Goal: Task Accomplishment & Management: Complete application form

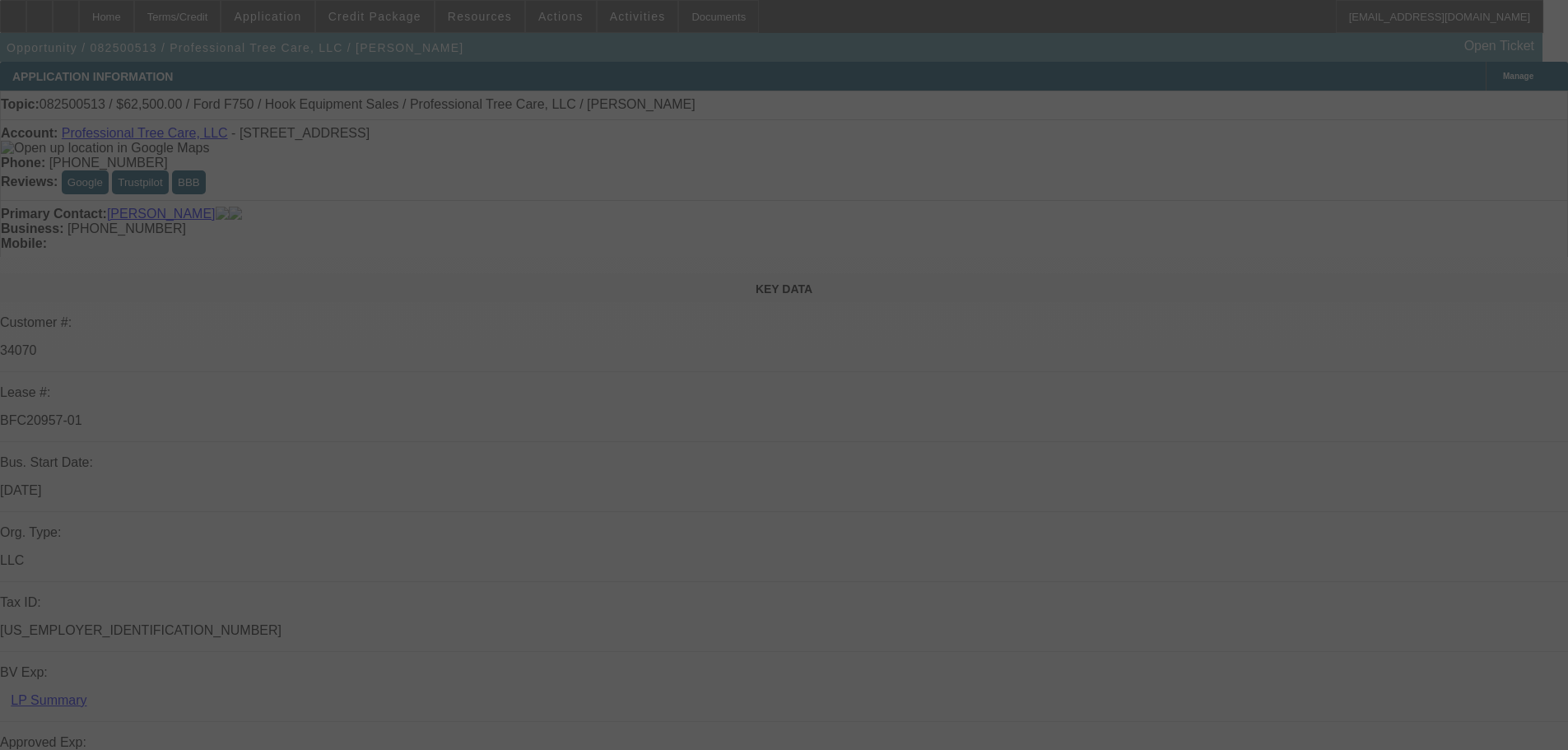
select select "0"
select select "6"
select select "0"
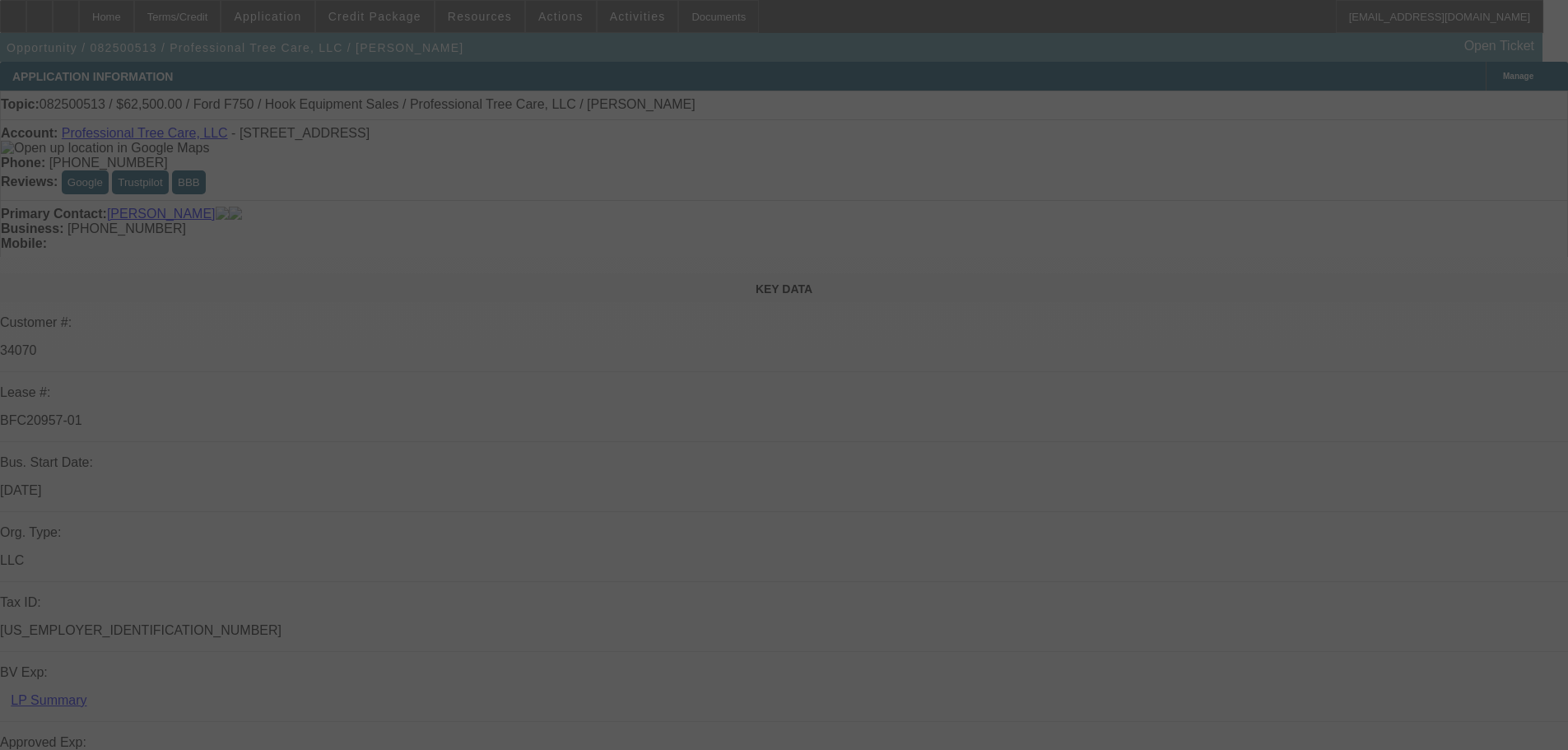
select select "0"
select select "6"
select select "0"
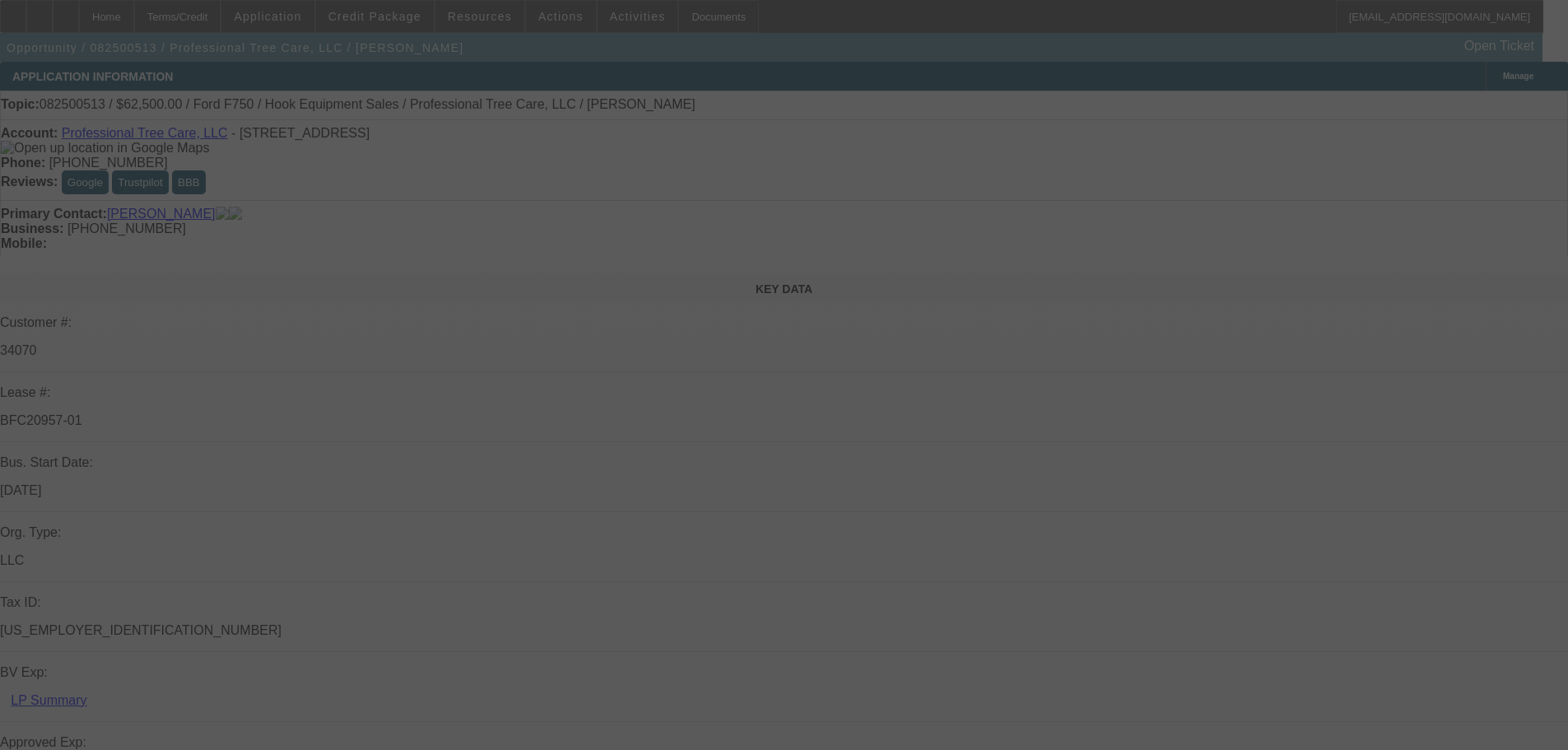
select select "0"
select select "6"
select select "0"
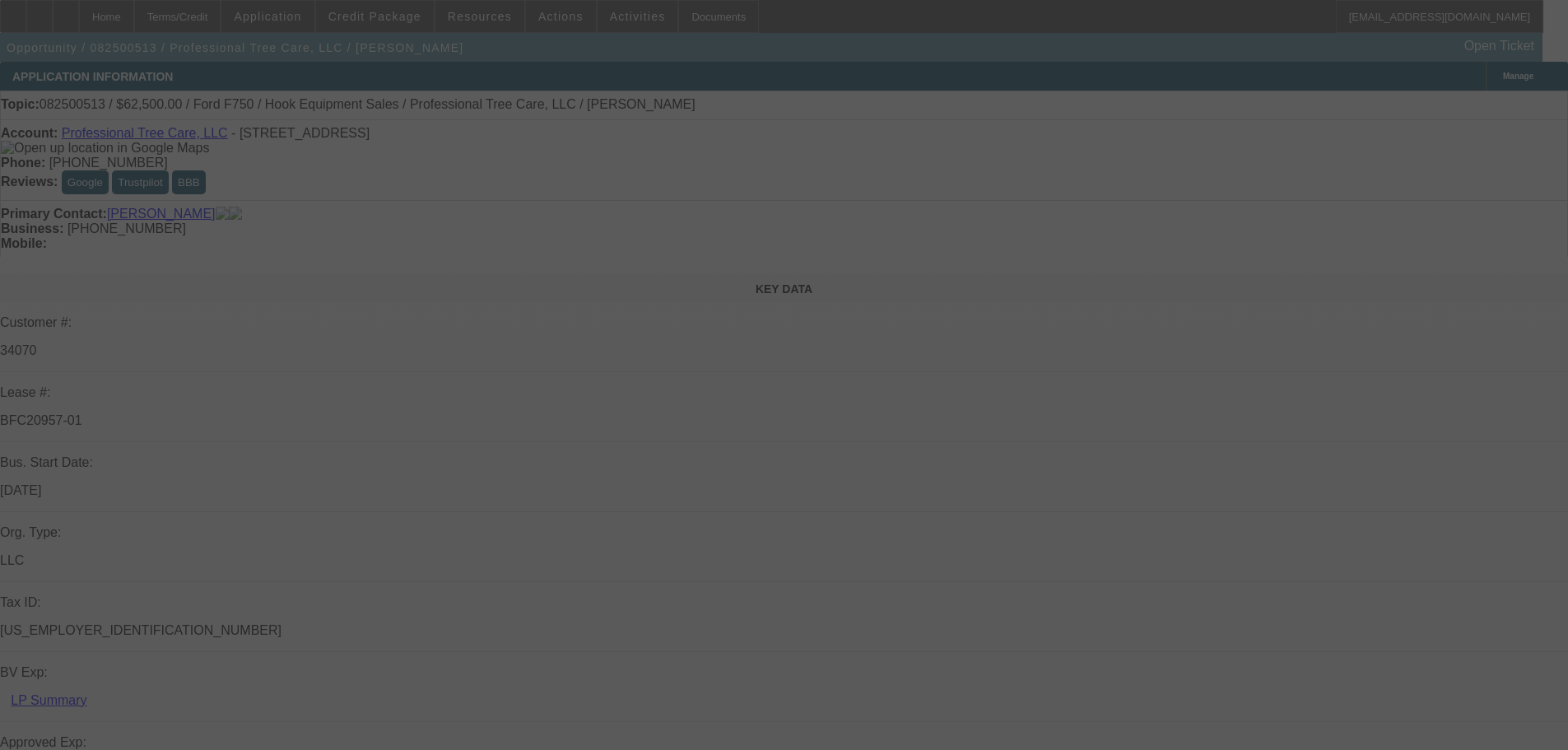
select select "6"
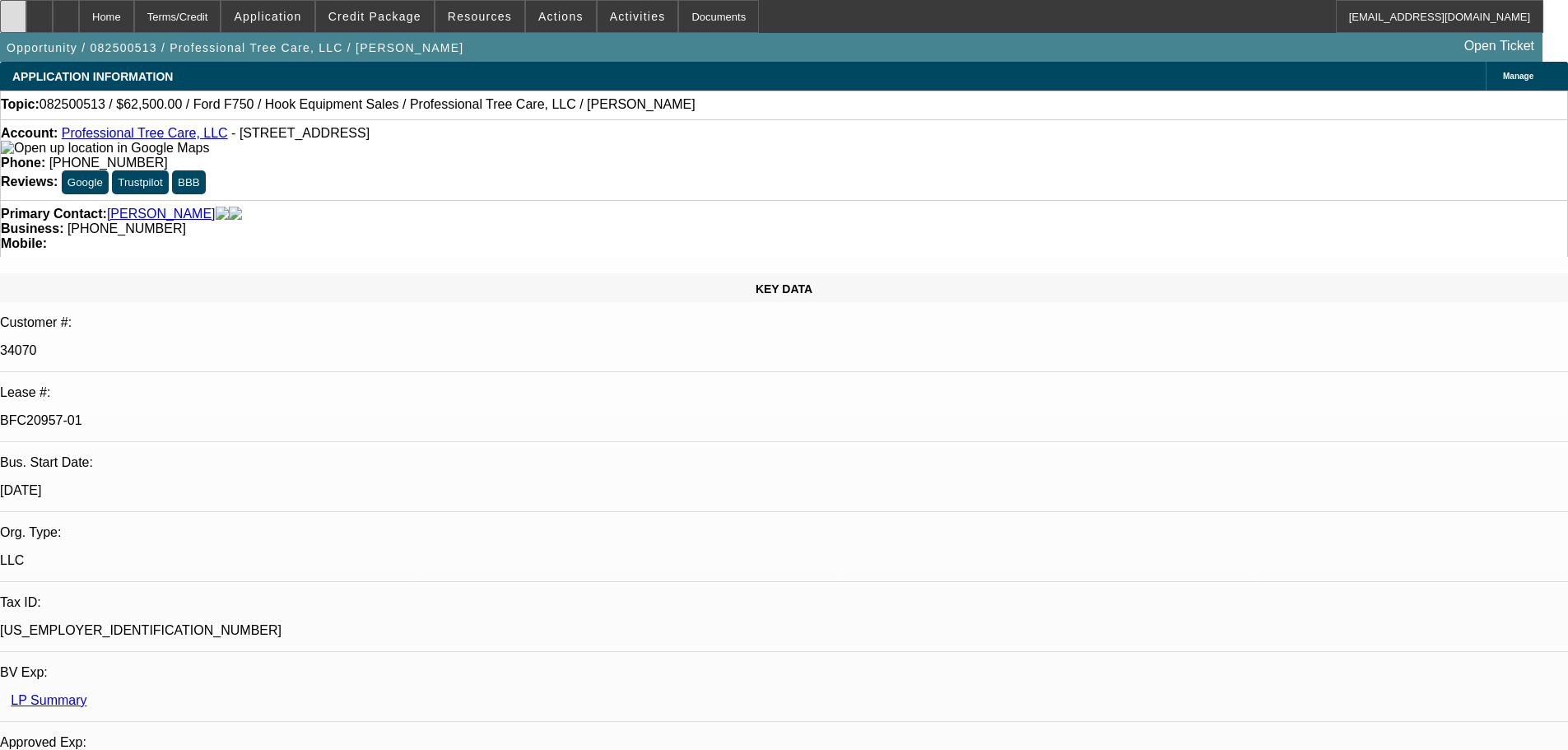
click at [26, 23] on div at bounding box center [13, 16] width 26 height 33
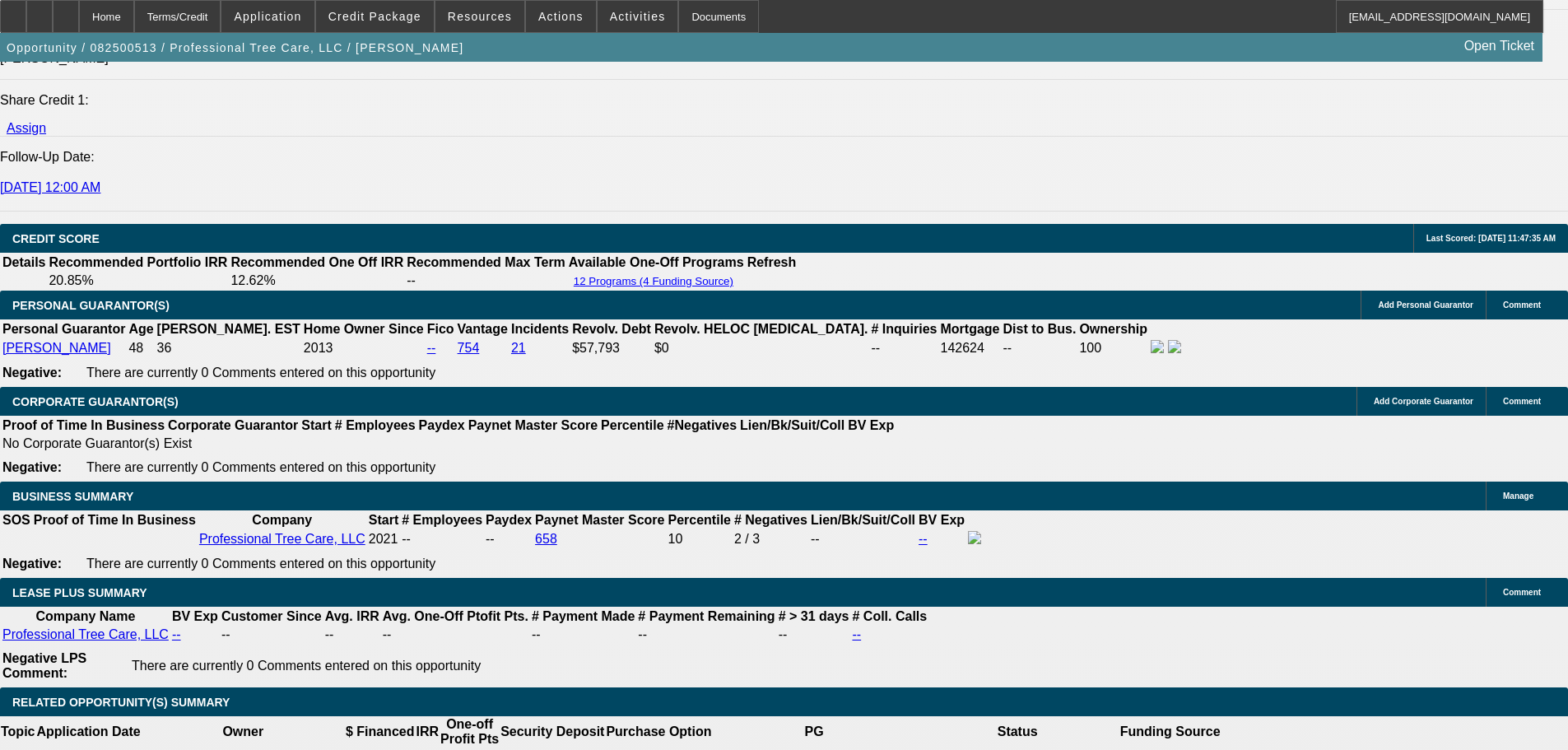
scroll to position [2296, 0]
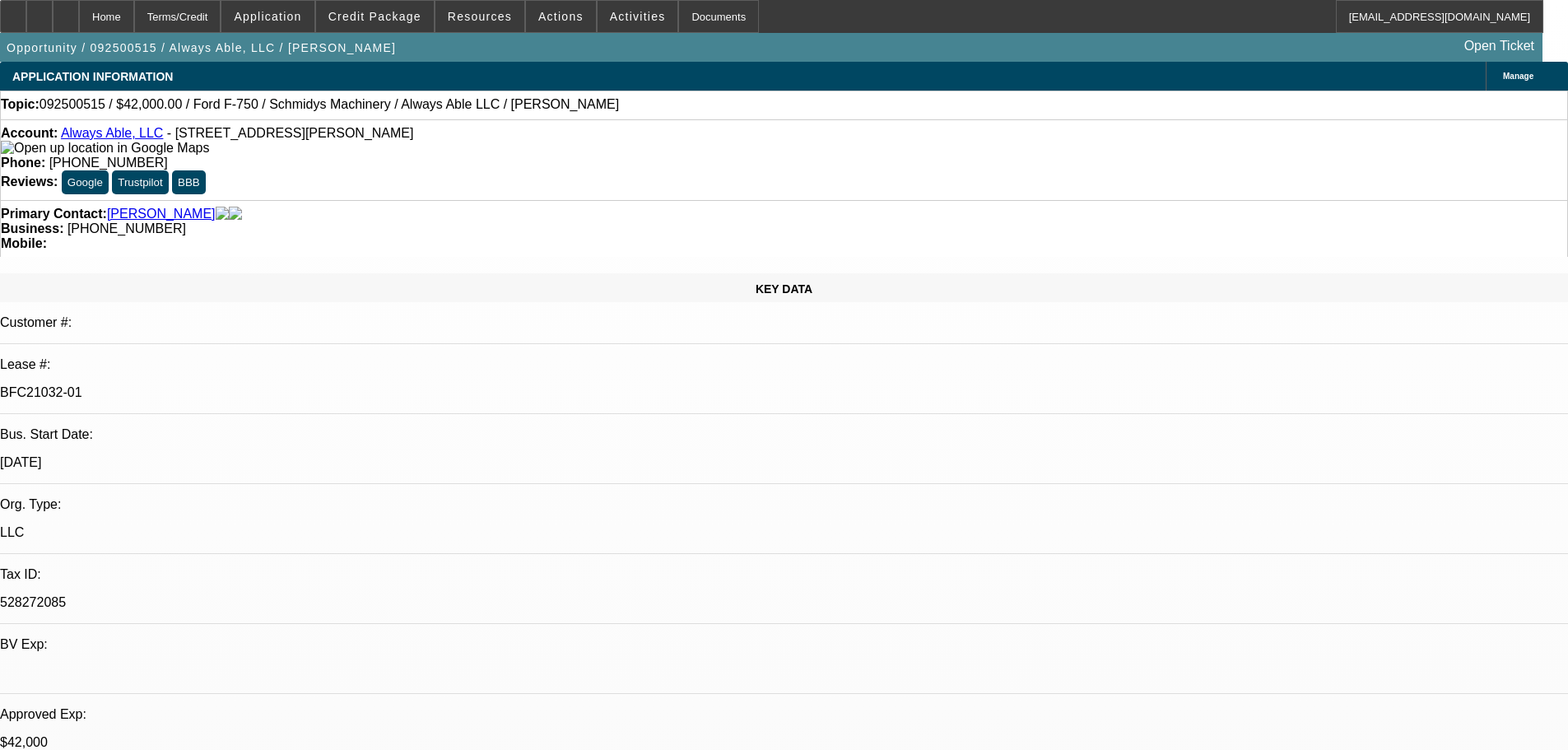
select select "0"
select select "6"
select select "0"
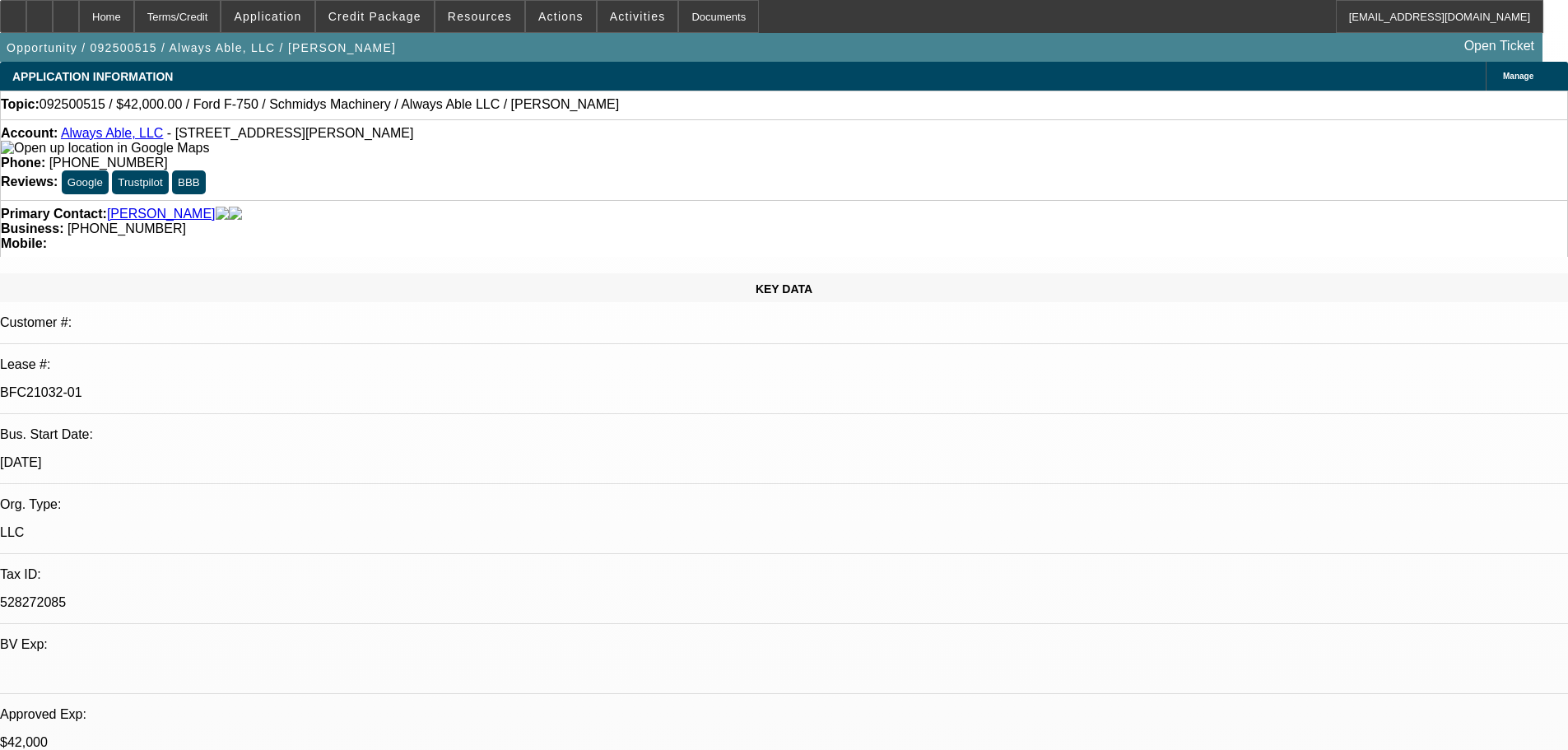
select select "0"
select select "6"
select select "0"
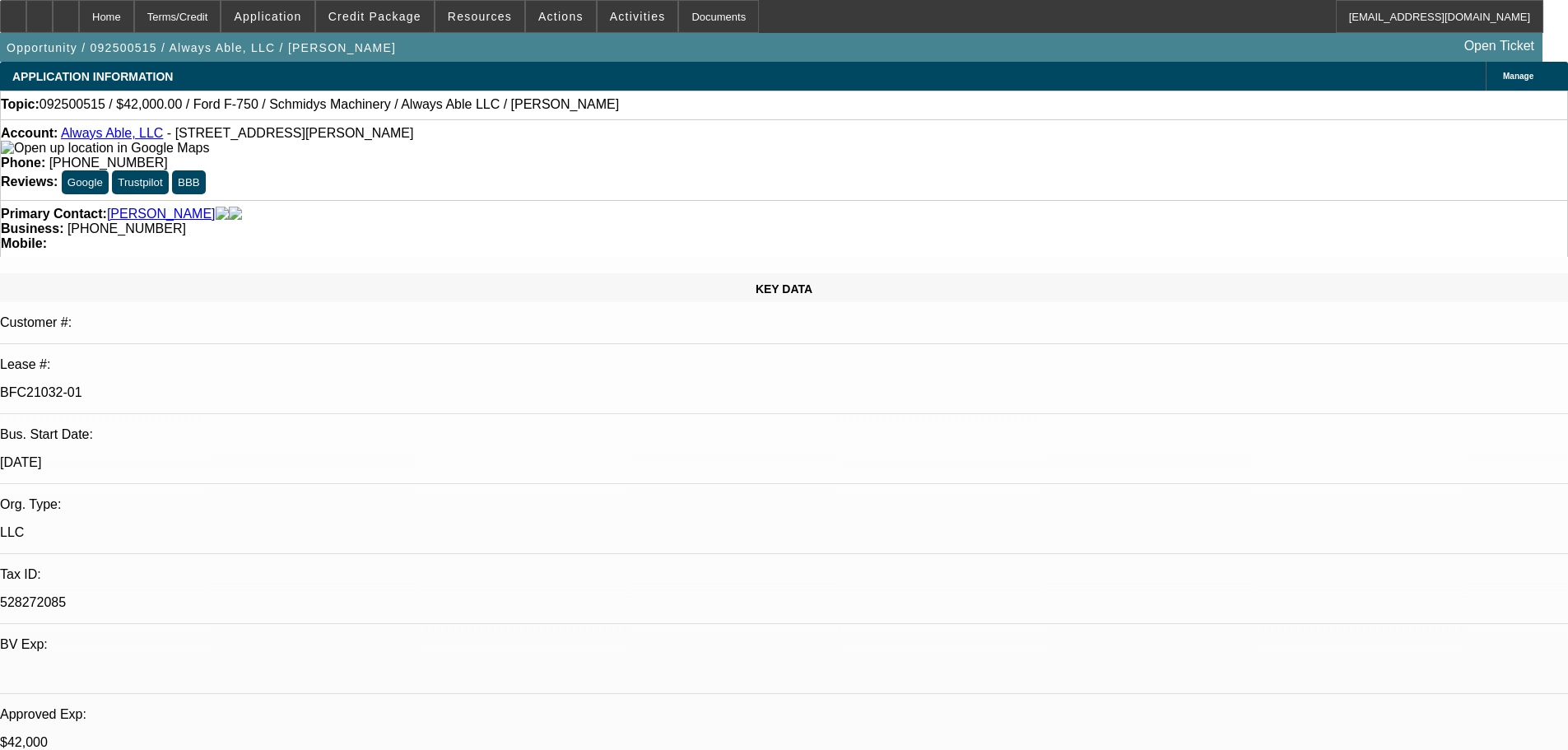
select select "0"
select select "6"
select select "0"
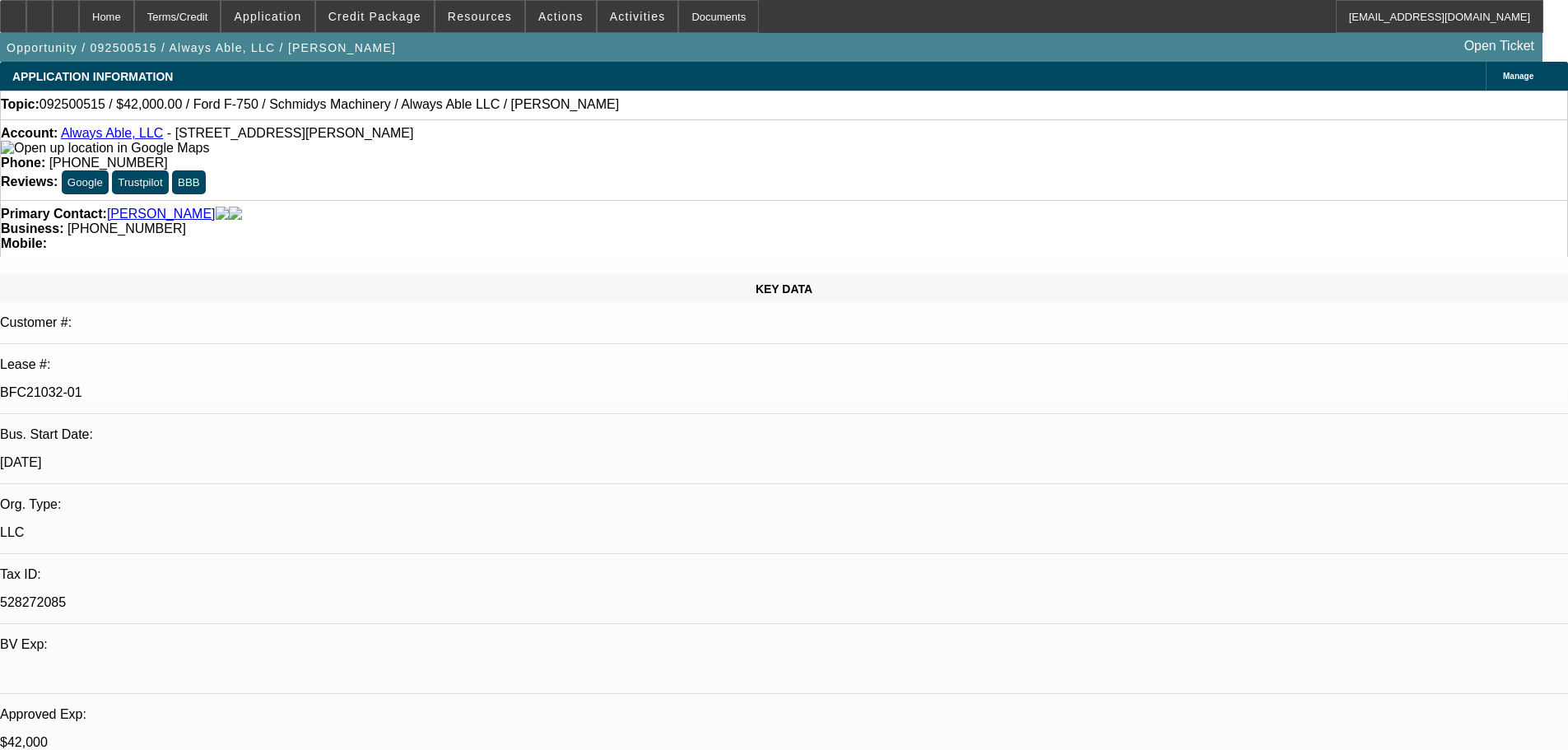
select select "6"
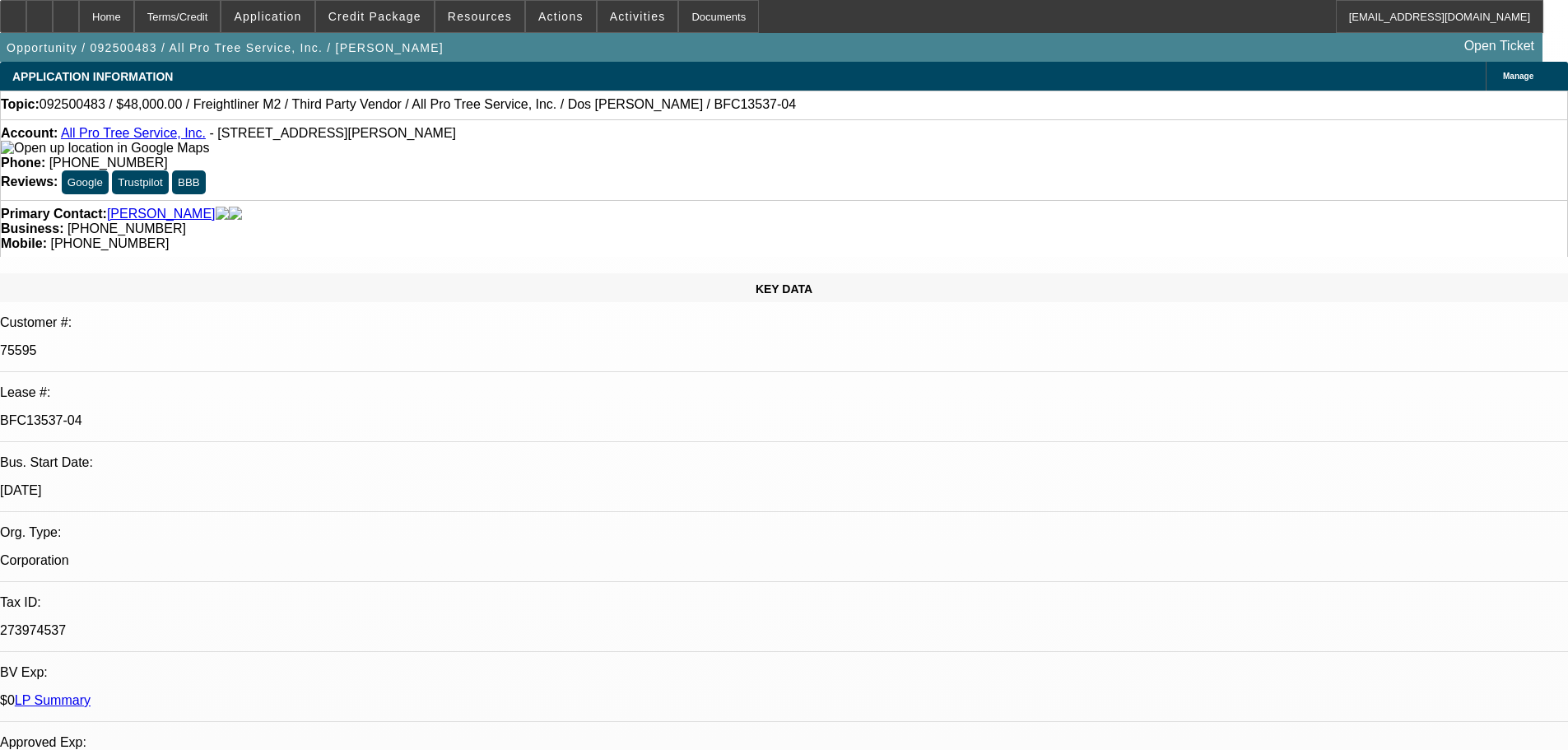
select select "0"
select select "6"
select select "0"
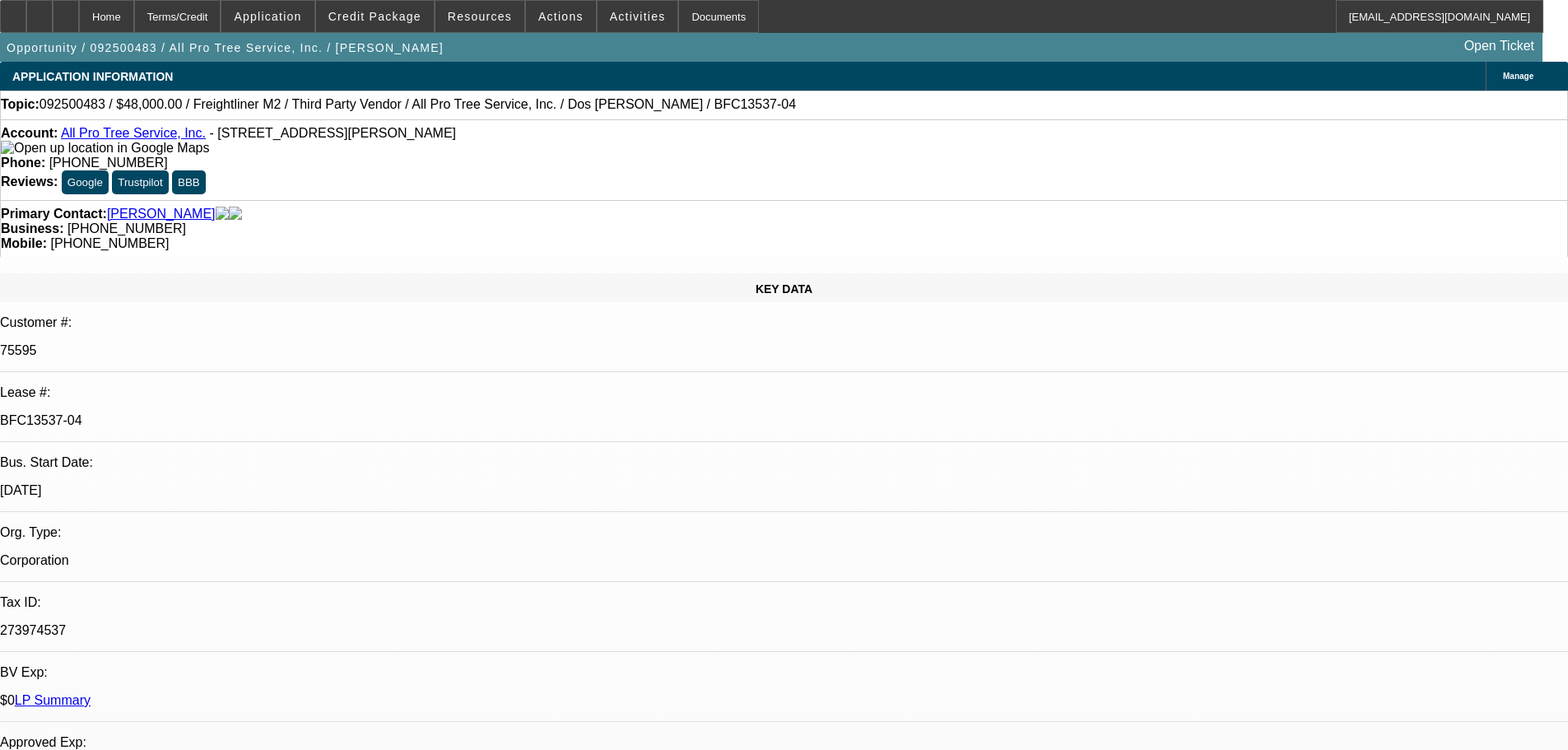
select select "0"
select select "6"
select select "0"
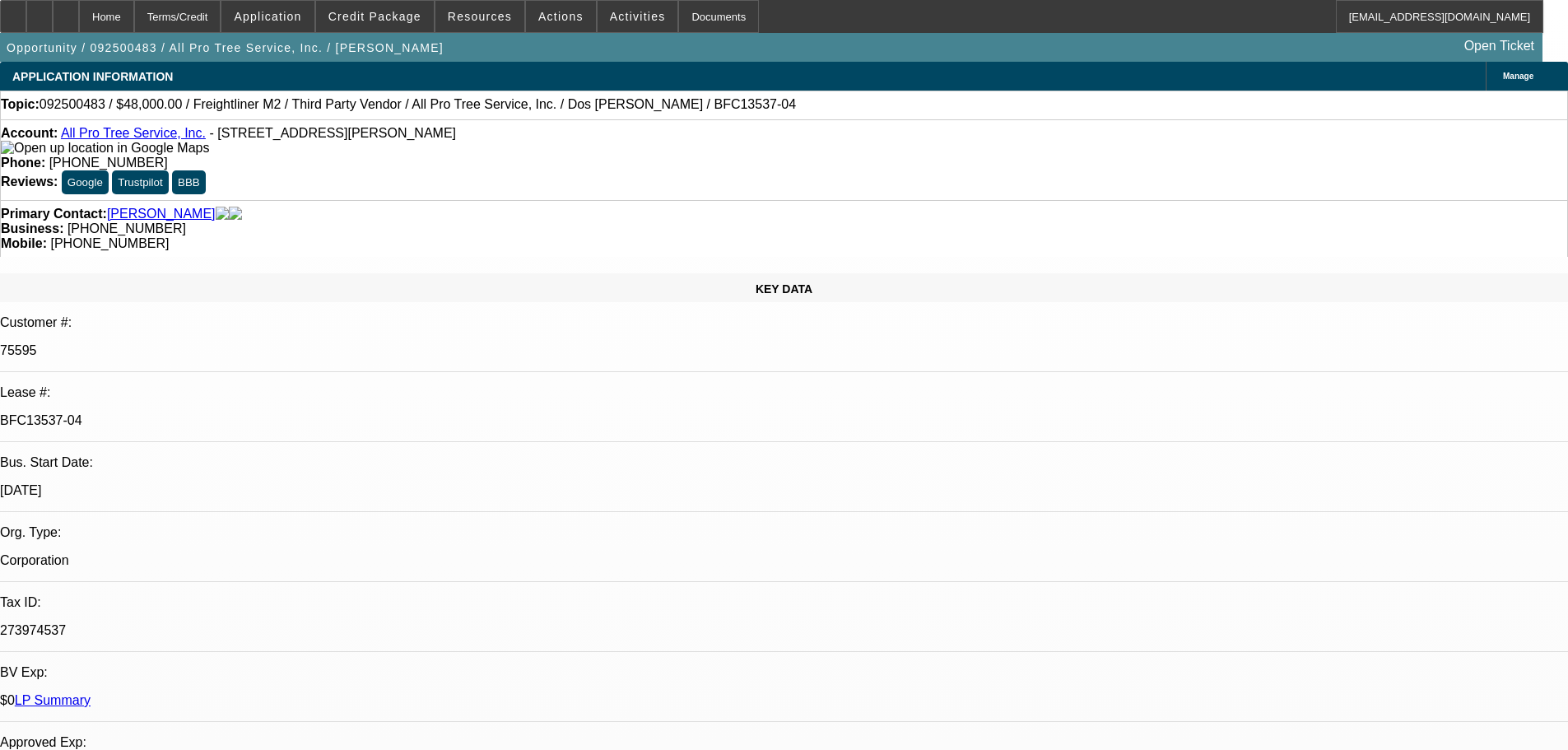
select select "0"
select select "6"
select select "0"
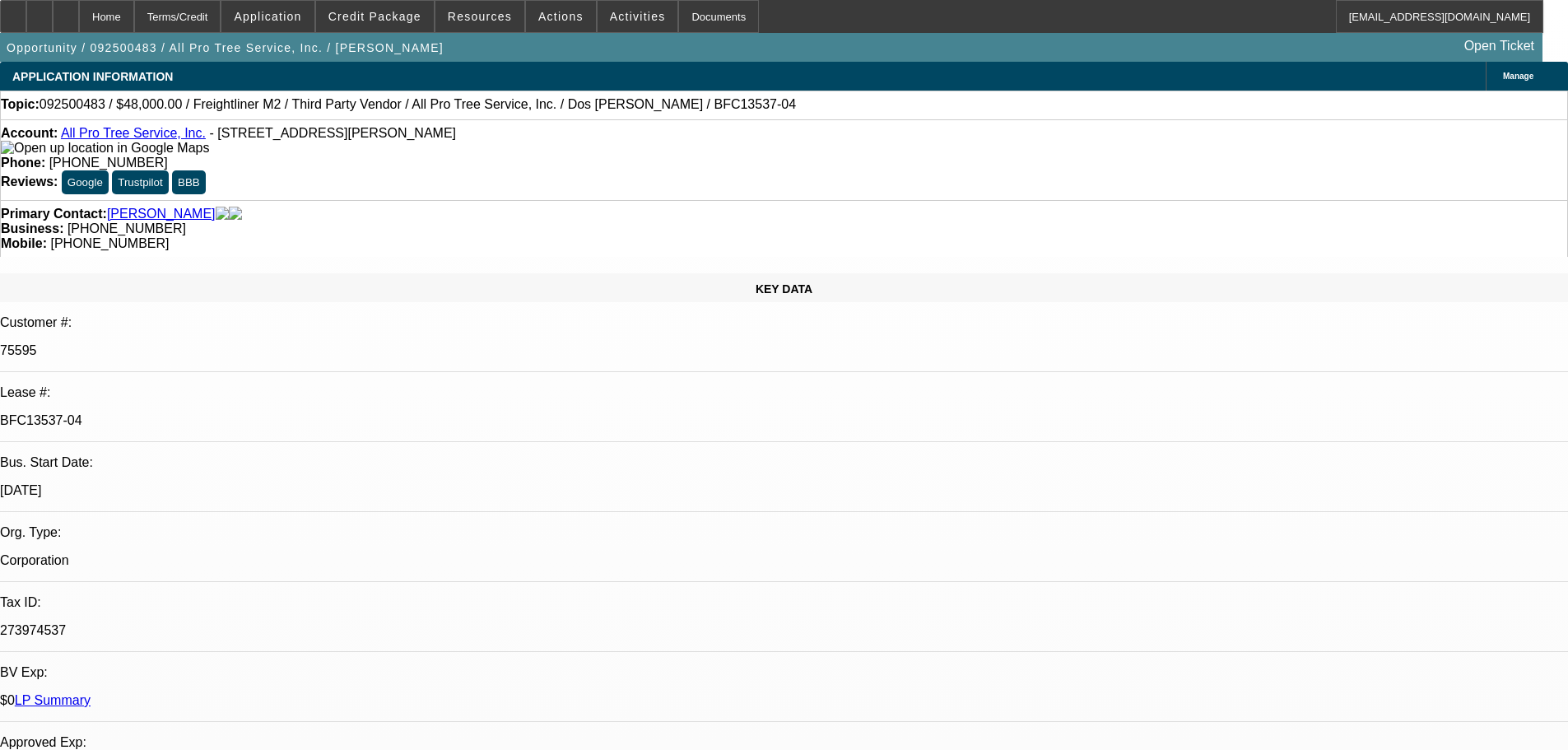
select select "6"
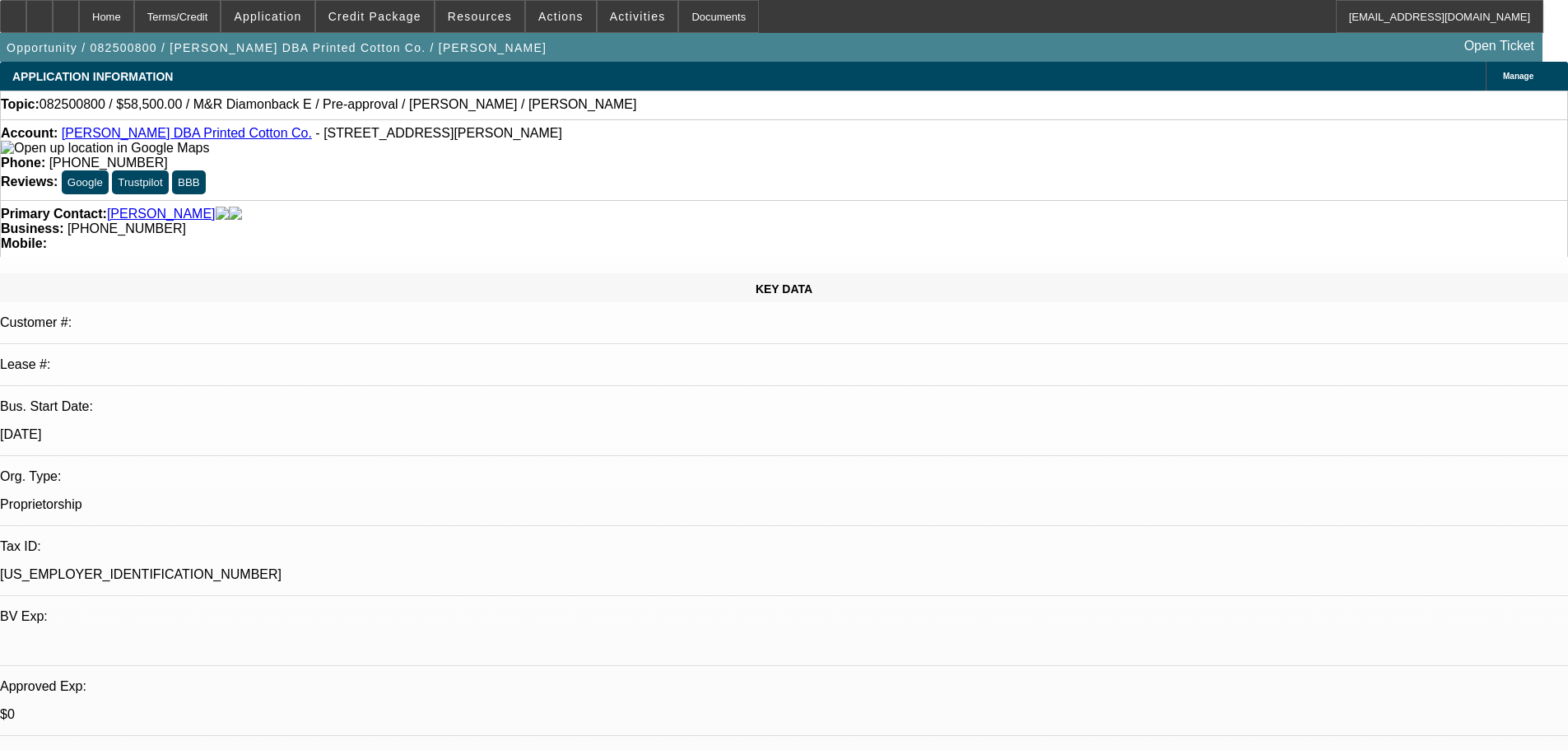
select select "0.1"
select select "2"
select select "0.1"
select select "4"
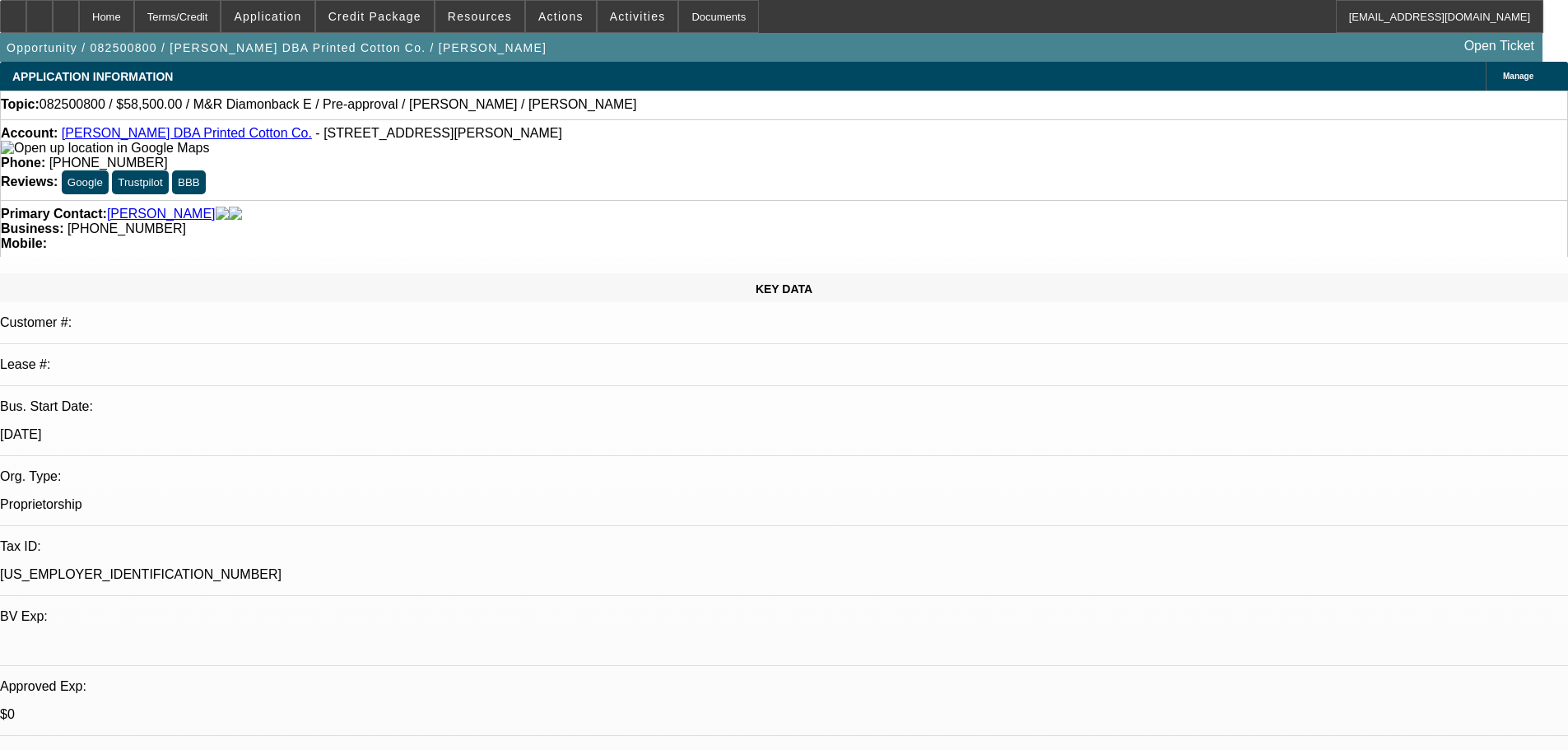
select select "0.1"
select select "2"
select select "0.1"
select select "4"
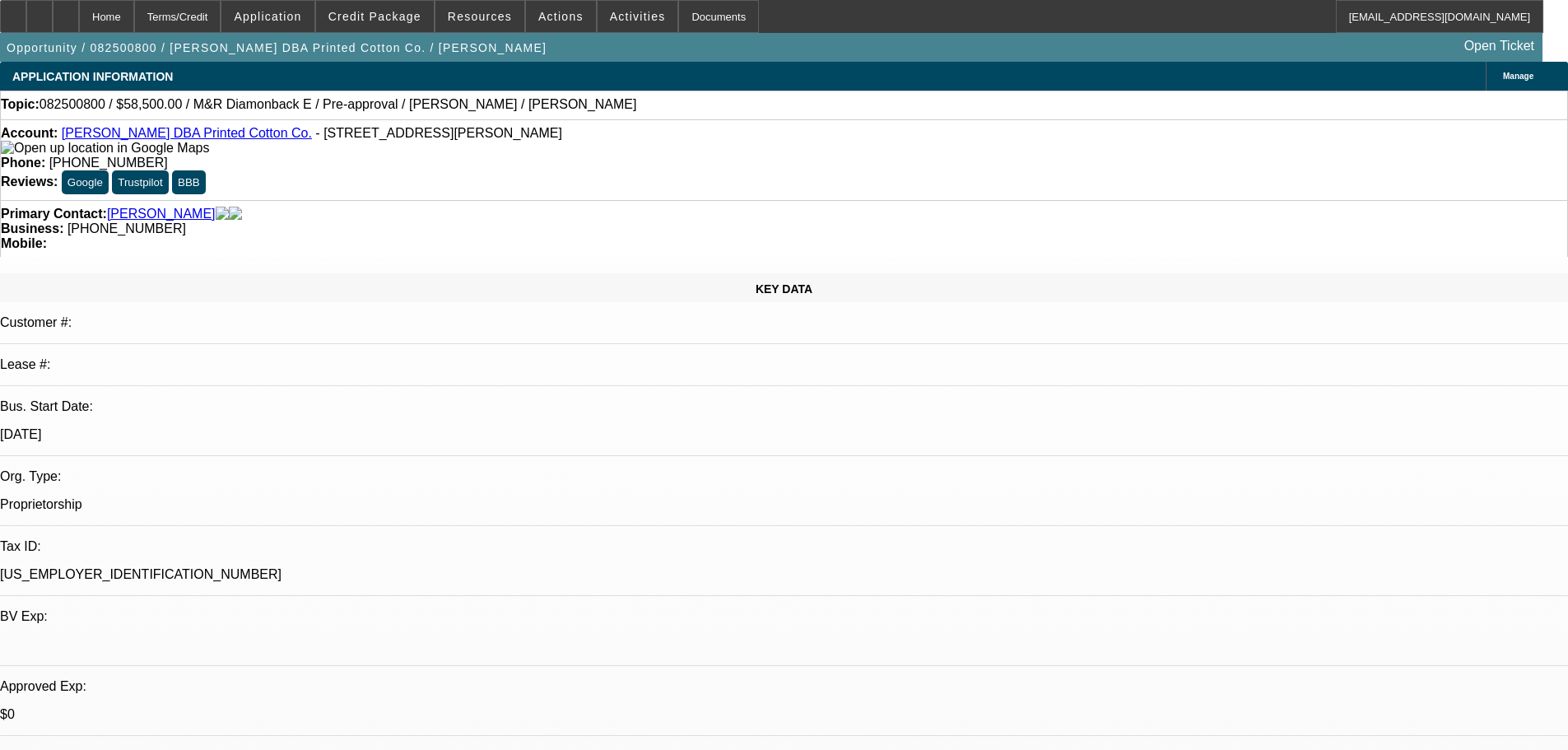
select select "0.1"
select select "2"
select select "0.1"
select select "4"
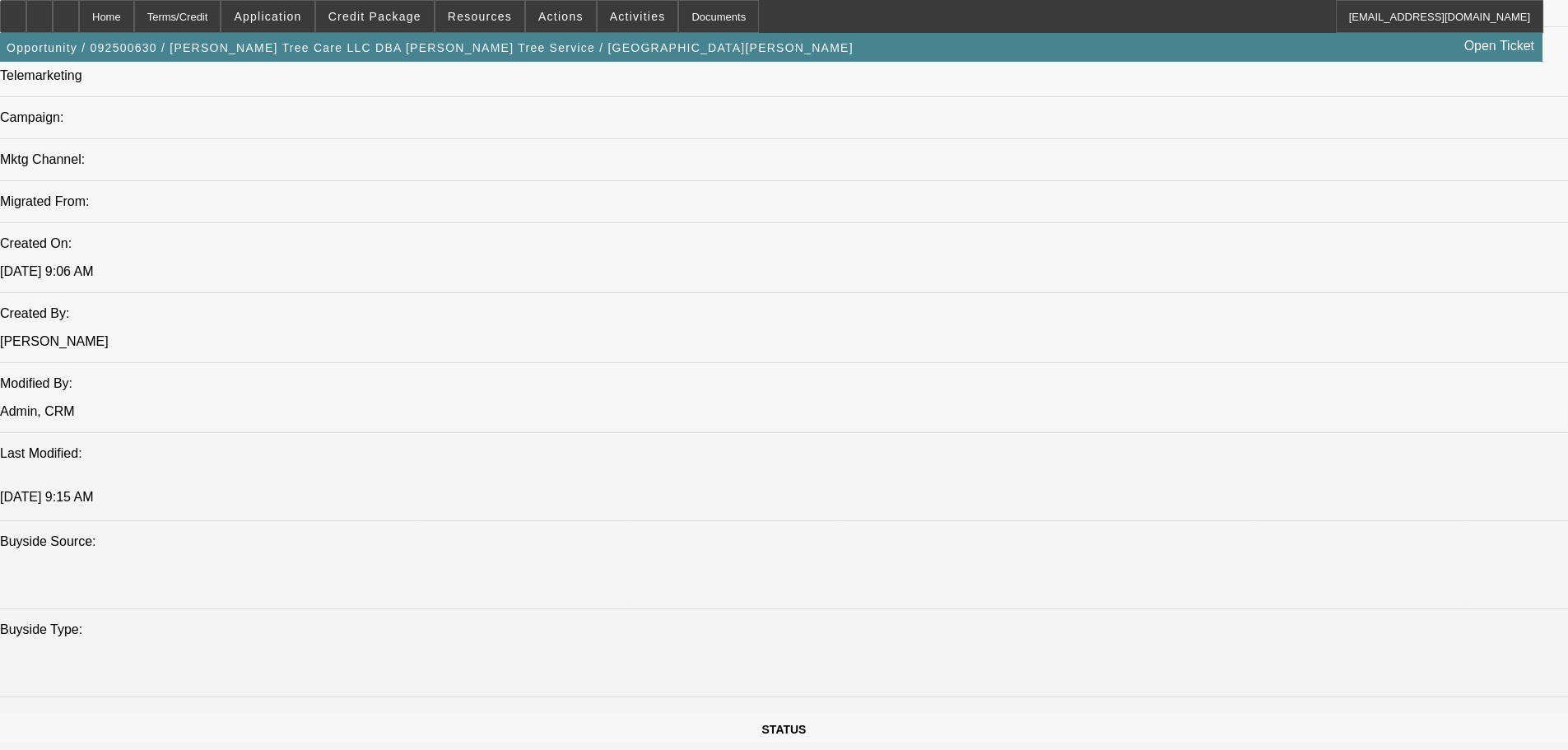
select select "0"
select select "2"
select select "0.1"
select select "4"
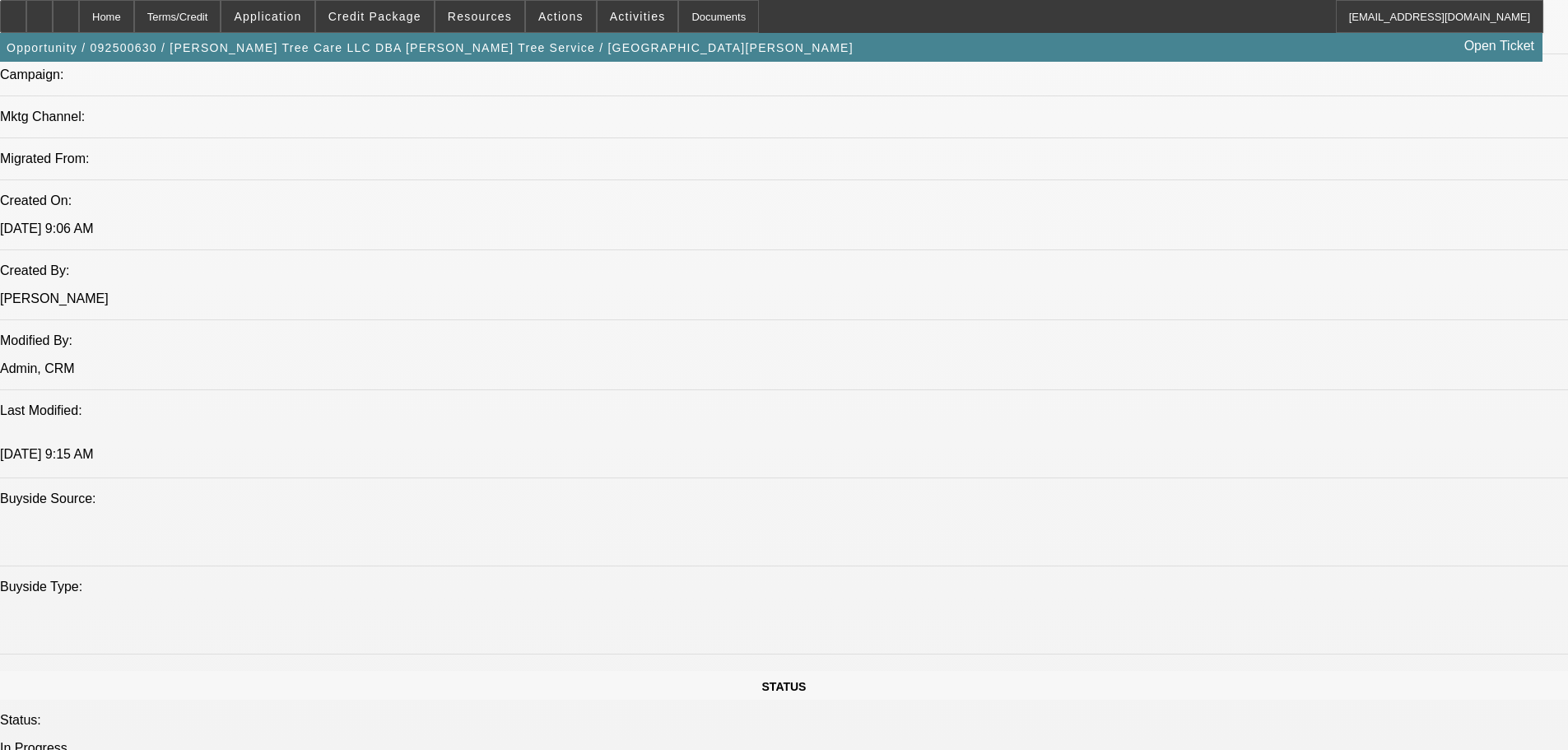
scroll to position [897, 0]
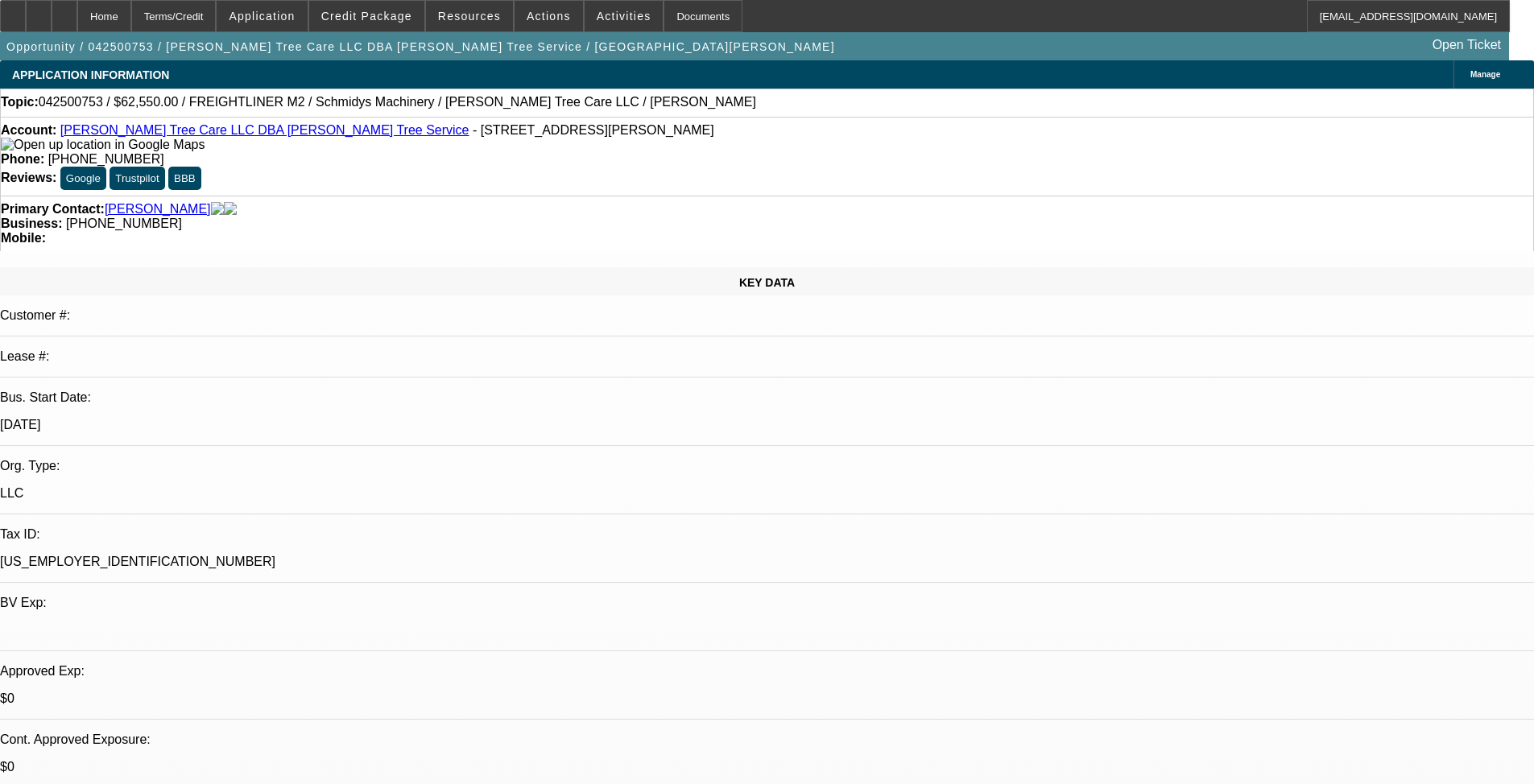
select select "0.1"
select select "0"
select select "6"
select select "0.1"
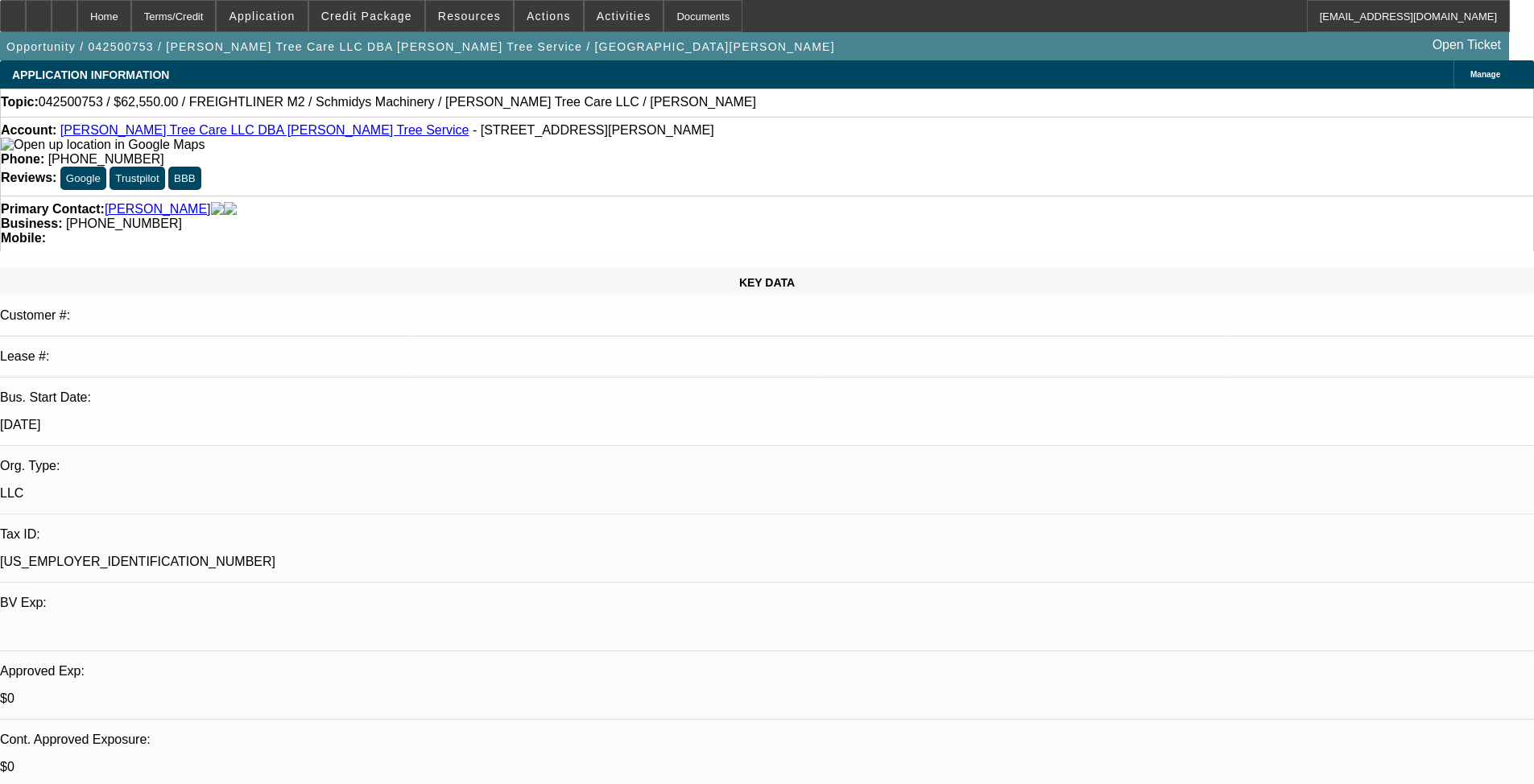
select select "0"
select select "6"
select select "0.15"
select select "2"
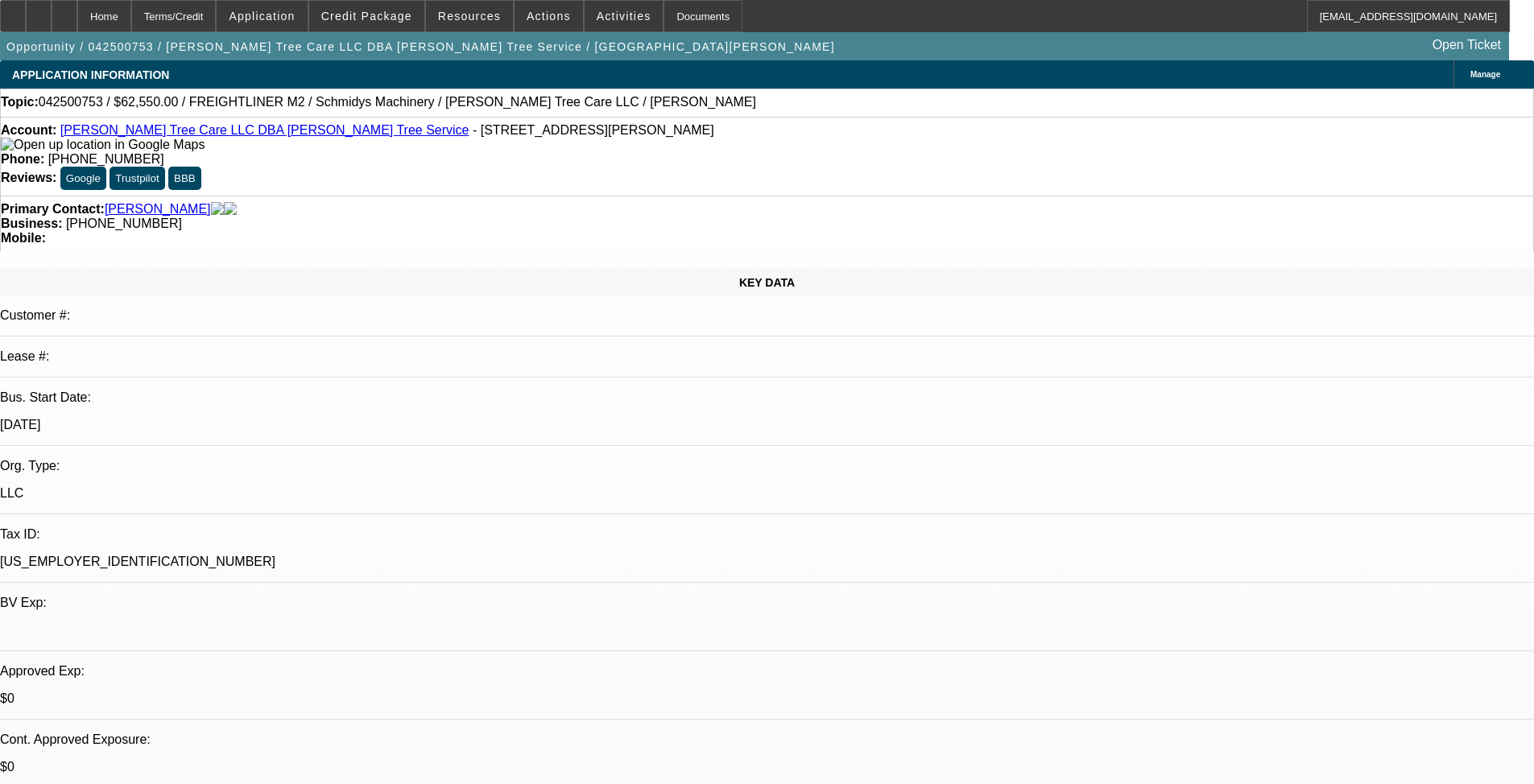
select select "2"
select select "0"
select select "6"
select select "0.1"
select select "2"
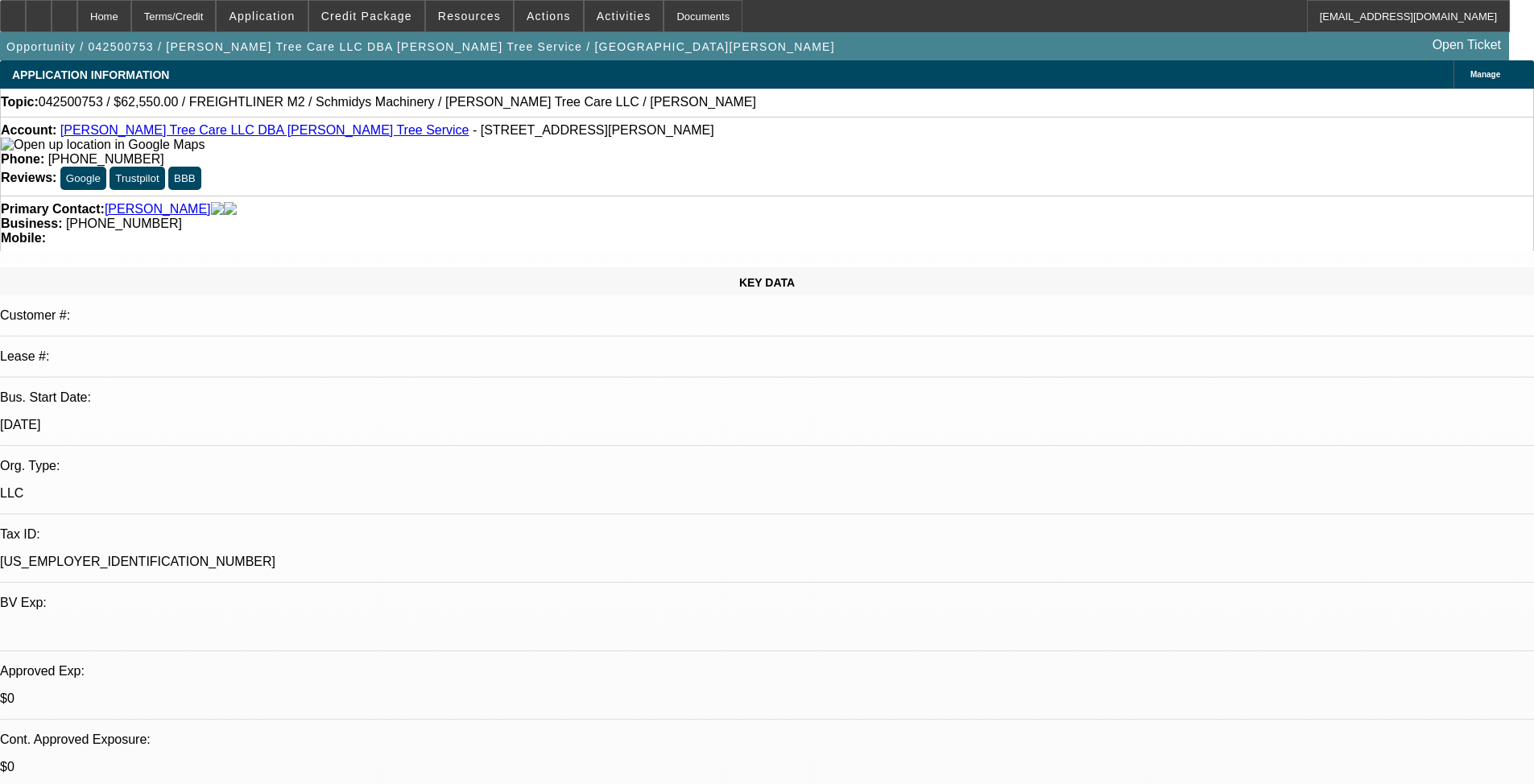
select select "2"
select select "0"
select select "6"
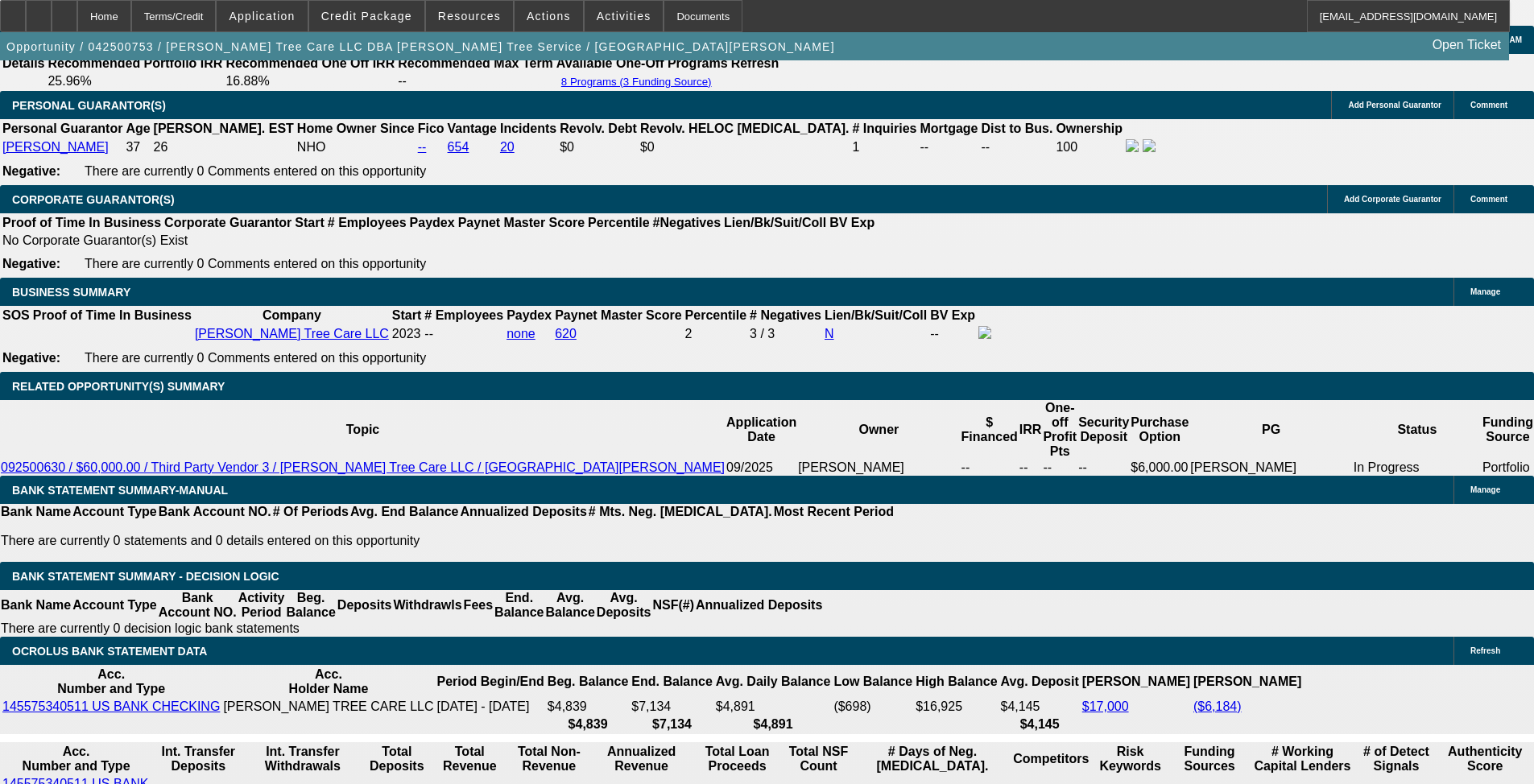
scroll to position [160, 0]
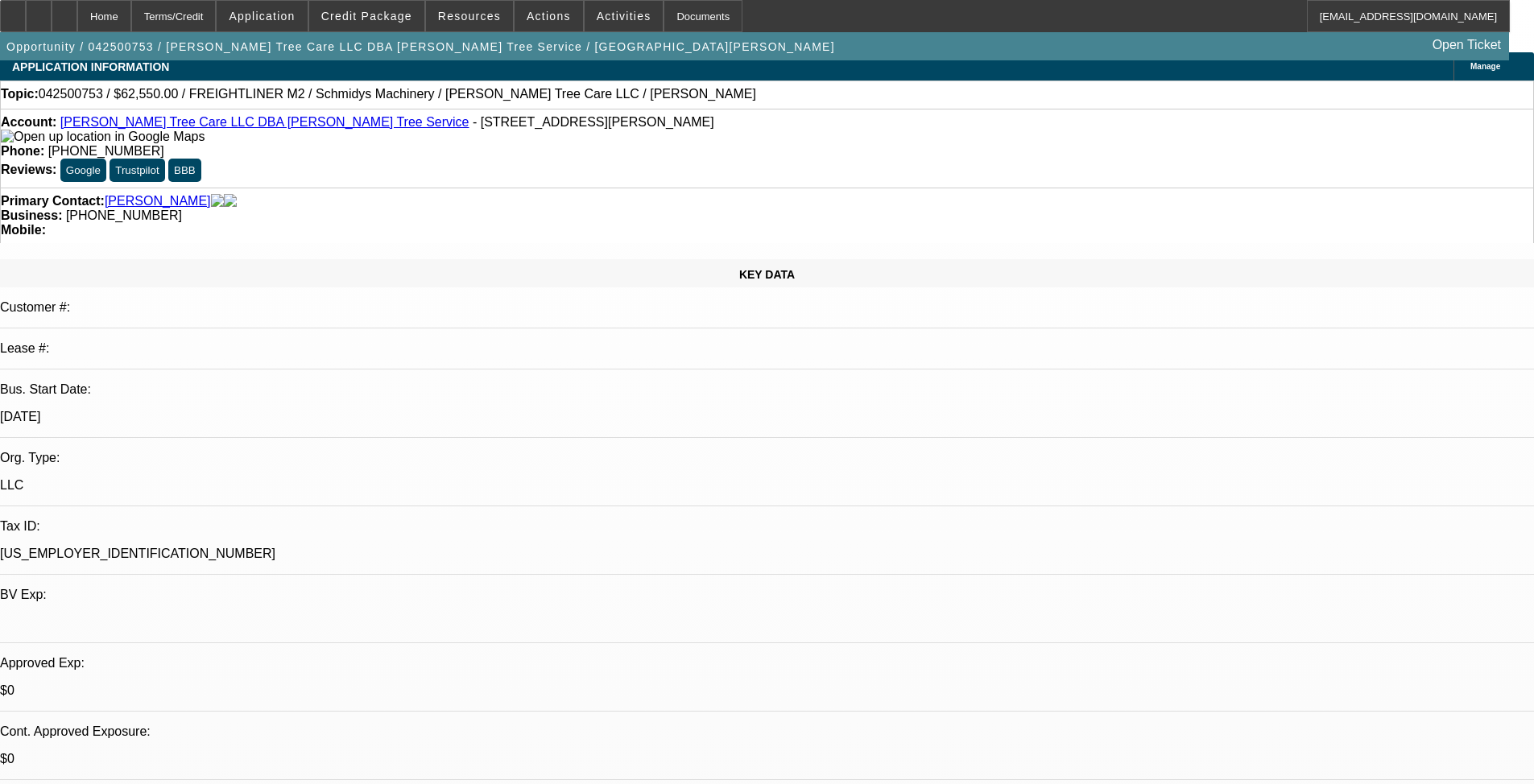
scroll to position [0, 0]
